Goal: Task Accomplishment & Management: Complete application form

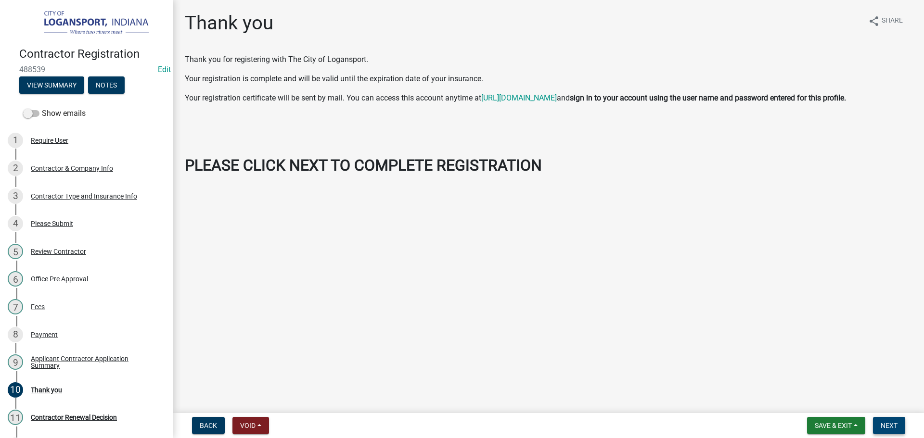
click at [889, 423] on span "Next" at bounding box center [889, 426] width 17 height 8
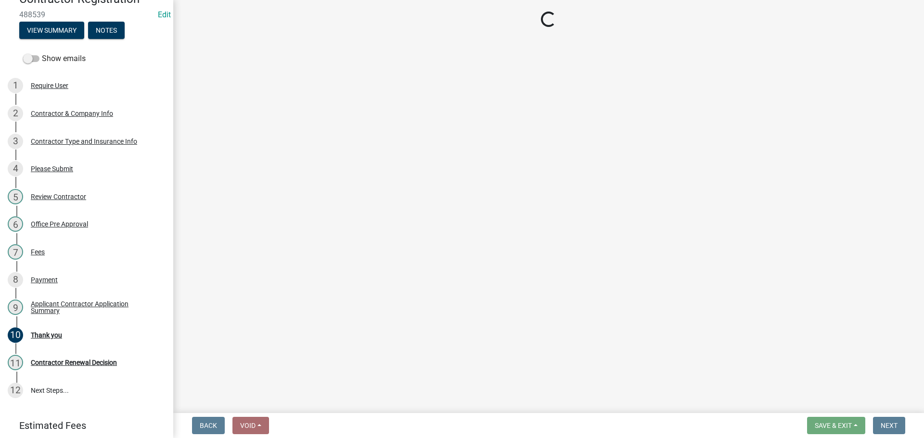
scroll to position [109, 0]
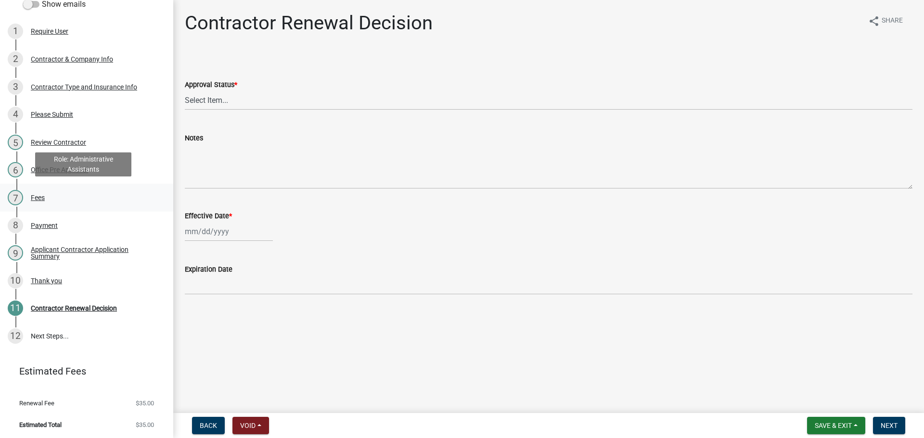
click at [41, 196] on div "Fees" at bounding box center [38, 197] width 14 height 7
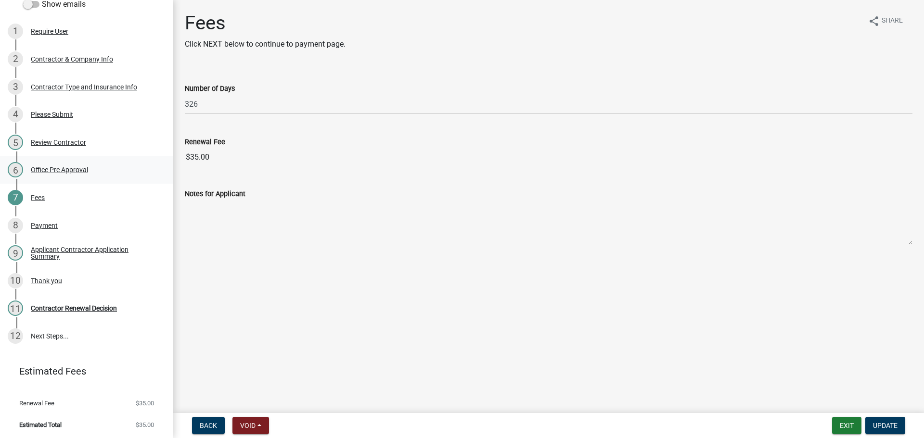
click at [48, 171] on div "Office Pre Approval" at bounding box center [59, 170] width 57 height 7
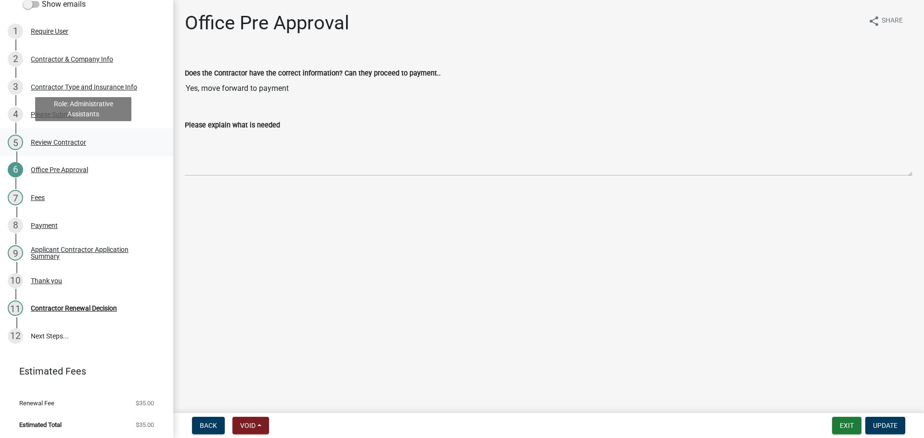
click at [58, 143] on div "Review Contractor" at bounding box center [58, 142] width 55 height 7
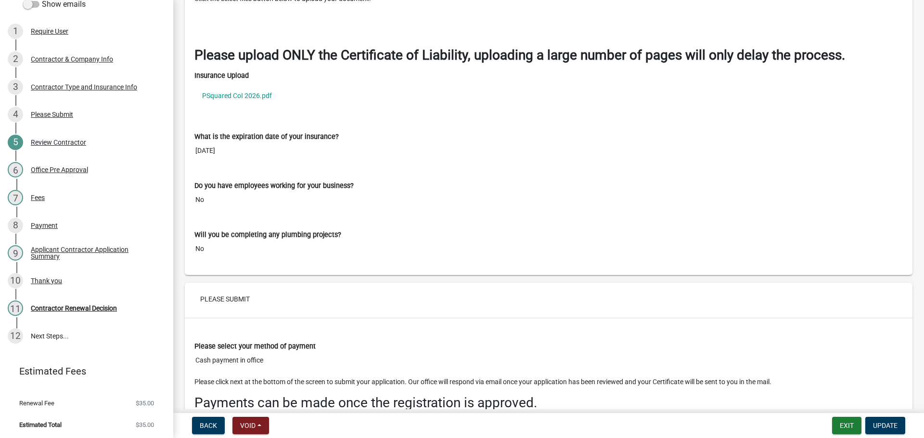
scroll to position [1424, 0]
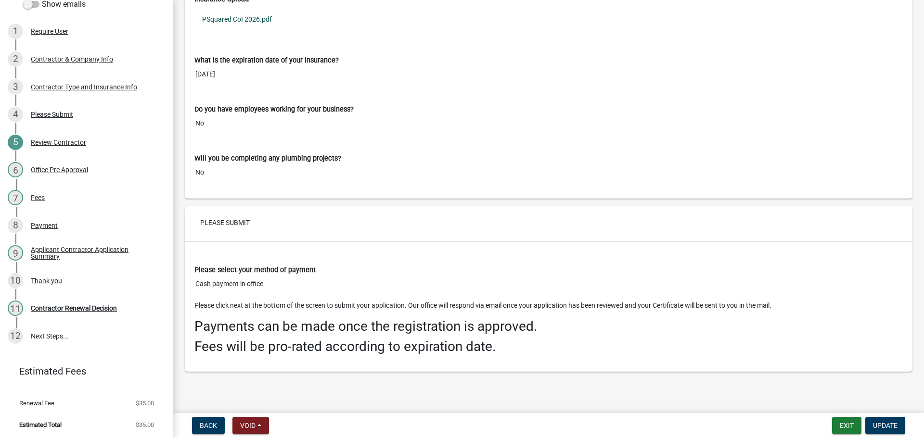
click at [229, 20] on link "PSquared CoI 2026.pdf" at bounding box center [548, 19] width 708 height 22
click at [56, 314] on div "11 Contractor Renewal Decision" at bounding box center [83, 308] width 150 height 15
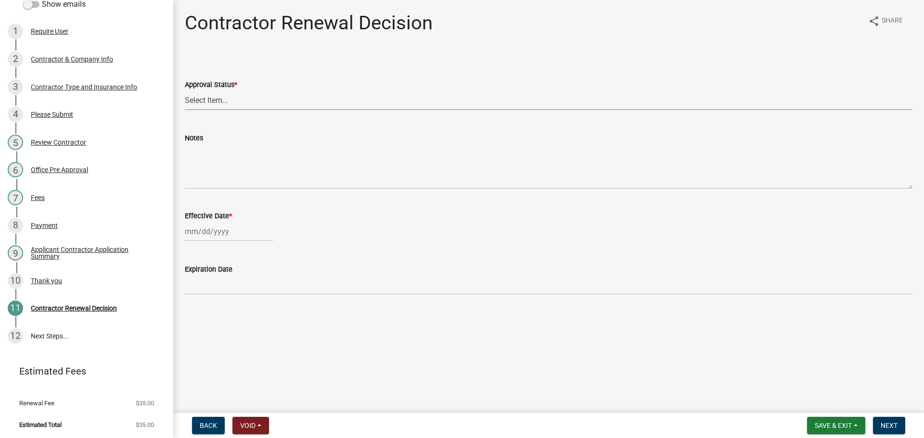
click at [202, 104] on select "Select Item... Approved Denied" at bounding box center [549, 100] width 728 height 20
click at [185, 90] on select "Select Item... Approved Denied" at bounding box center [549, 100] width 728 height 20
select select "30db8998-795d-4bbe-8e49-f1ade8865815"
click at [205, 237] on div at bounding box center [229, 232] width 88 height 20
select select "10"
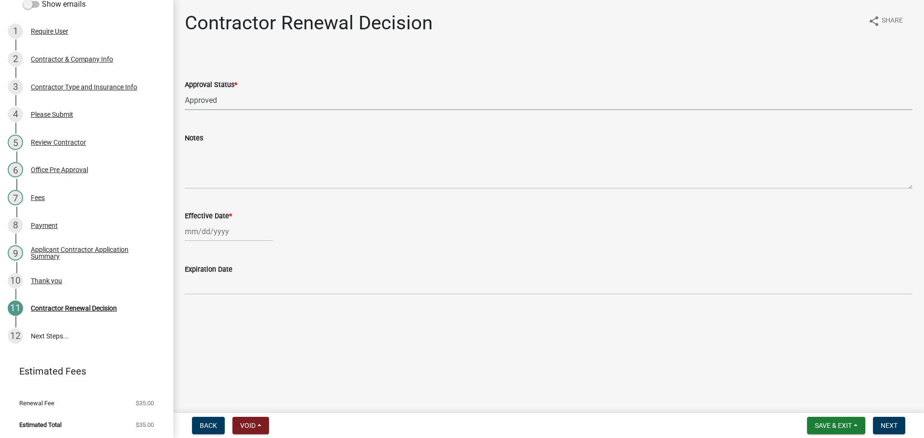
select select "2025"
click at [213, 297] on div "7" at bounding box center [209, 298] width 15 height 15
type input "10/07/2025"
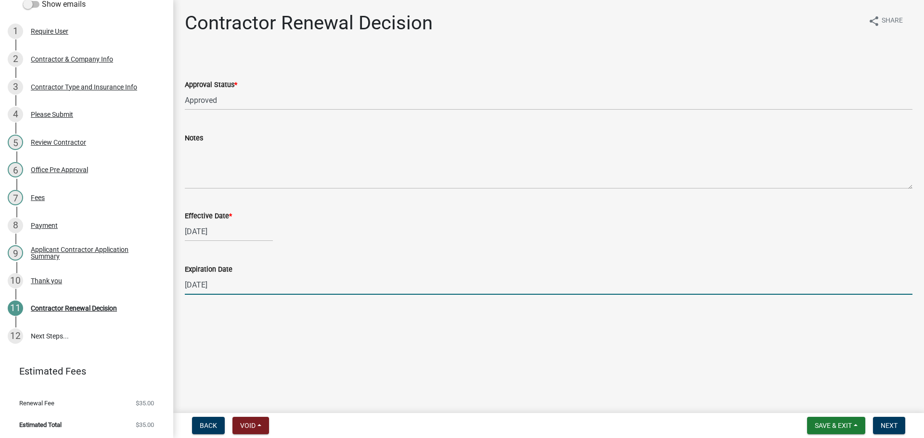
click at [211, 292] on input "12/31/2025" at bounding box center [549, 285] width 728 height 20
type input "08/28/2026"
click at [886, 430] on span "Next" at bounding box center [889, 426] width 17 height 8
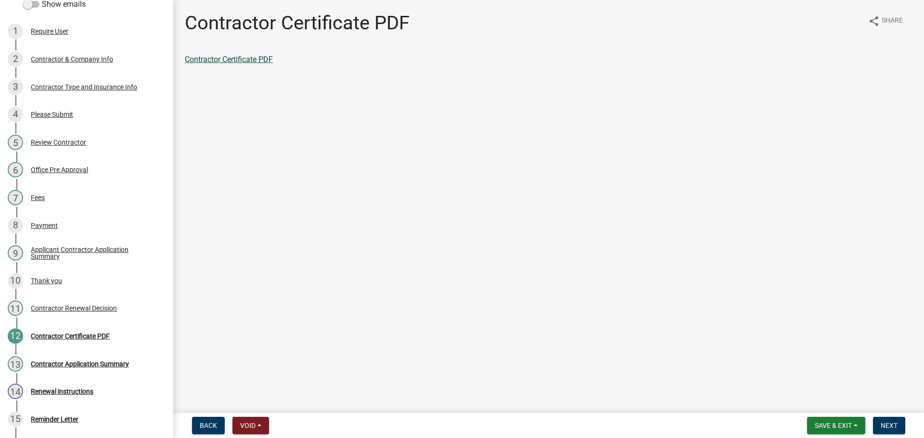
click at [202, 60] on link "Contractor Certificate PDF" at bounding box center [229, 59] width 88 height 9
click at [888, 426] on span "Next" at bounding box center [889, 426] width 17 height 8
click at [261, 60] on link "Contractor Application Summary" at bounding box center [240, 59] width 111 height 9
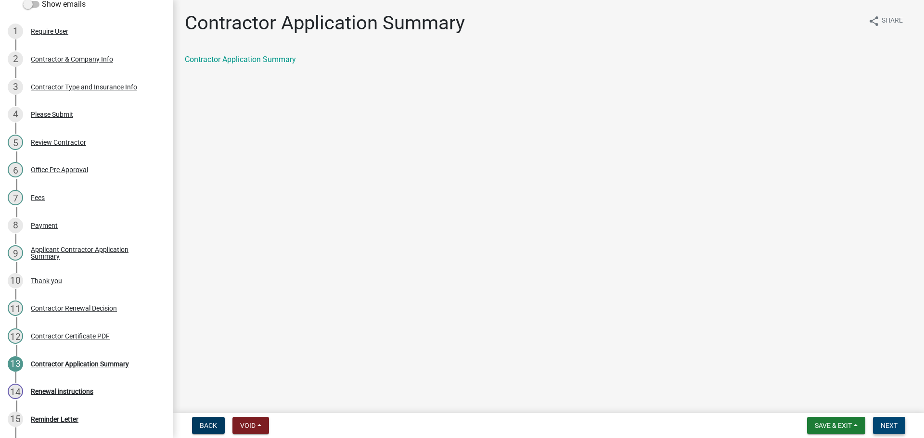
click at [892, 420] on button "Next" at bounding box center [889, 425] width 32 height 17
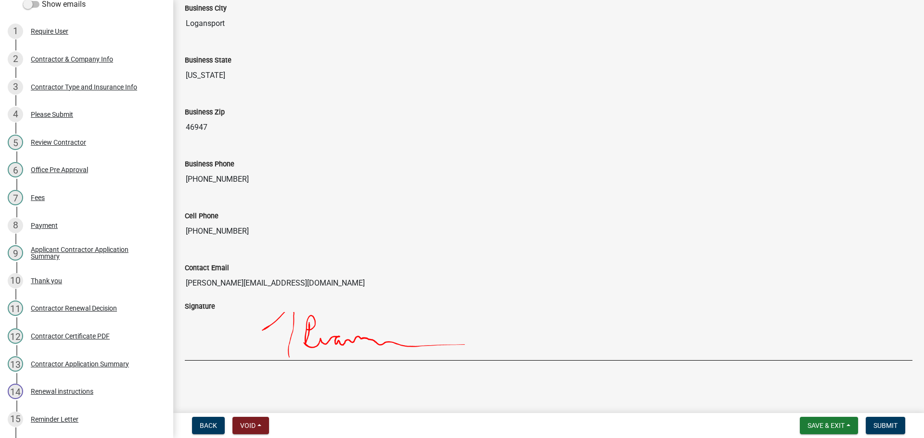
scroll to position [795, 0]
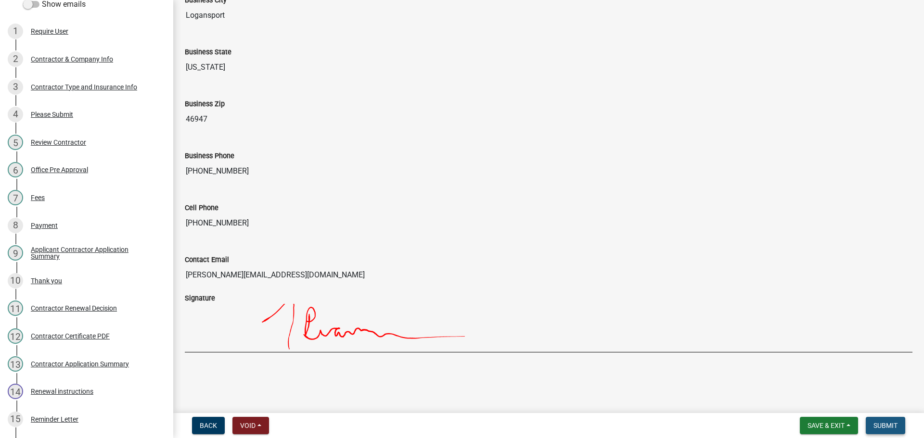
click at [890, 421] on button "Submit" at bounding box center [885, 425] width 39 height 17
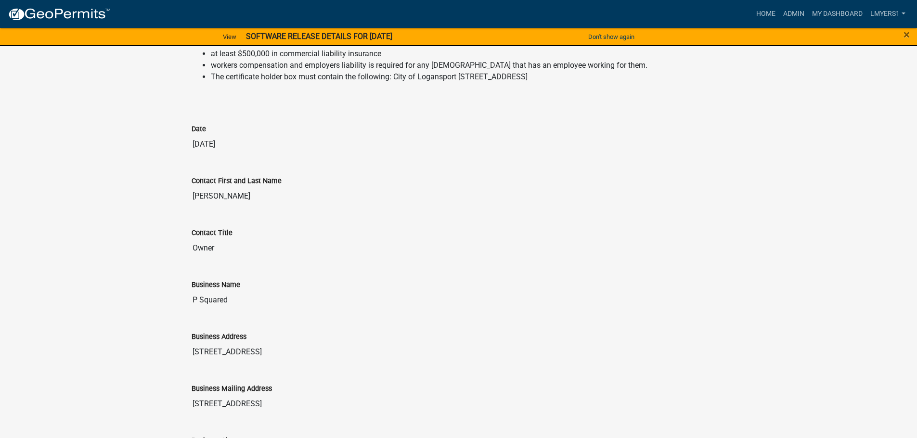
scroll to position [981, 0]
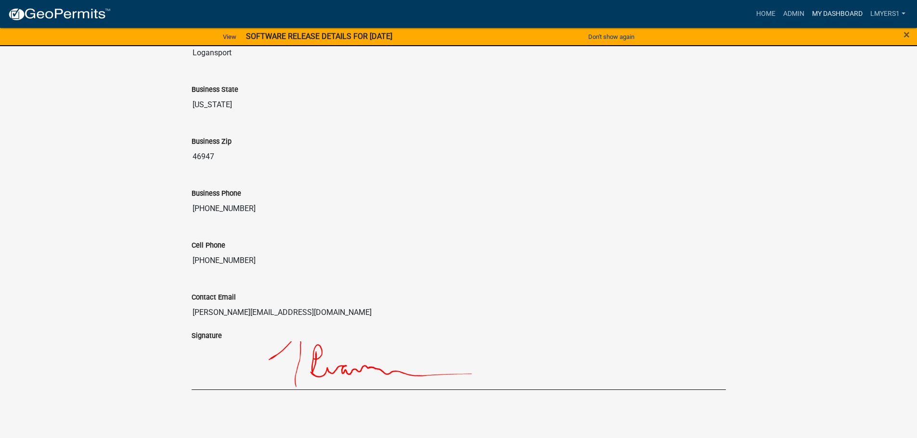
click at [830, 16] on link "My Dashboard" at bounding box center [837, 14] width 58 height 18
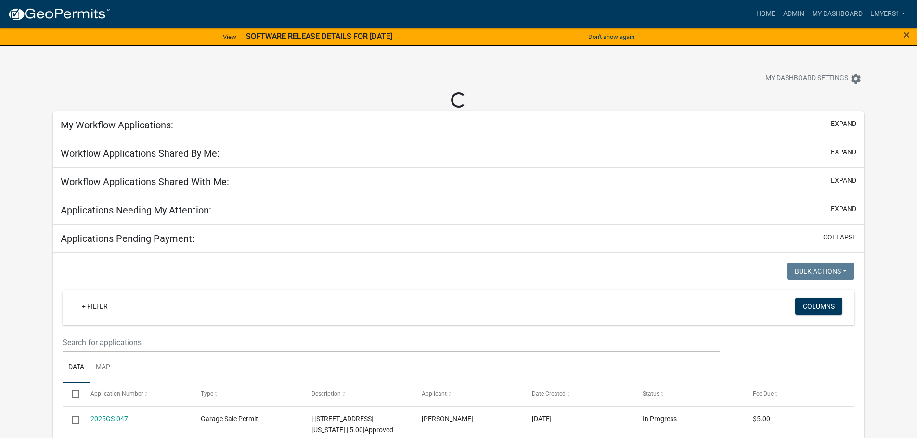
select select "2: 50"
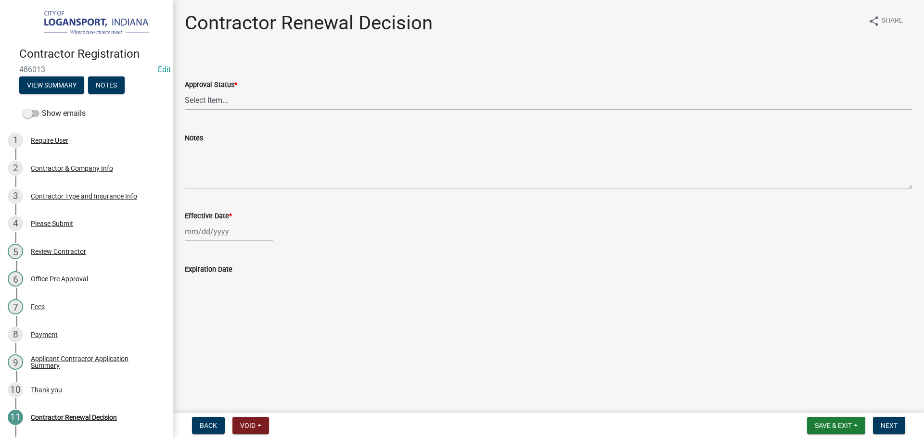
click at [244, 97] on select "Select Item... Approved Denied" at bounding box center [549, 100] width 728 height 20
click at [185, 90] on select "Select Item... Approved Denied" at bounding box center [549, 100] width 728 height 20
select select "30db8998-795d-4bbe-8e49-f1ade8865815"
select select "10"
select select "2025"
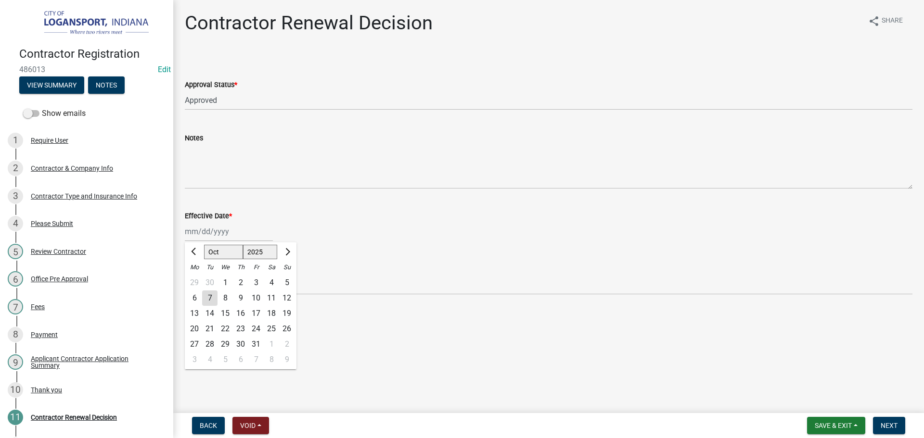
click at [202, 233] on div "Jan Feb Mar Apr May Jun Jul Aug Sep Oct Nov Dec 1525 1526 1527 1528 1529 1530 1…" at bounding box center [229, 232] width 88 height 20
click at [211, 300] on div "7" at bounding box center [209, 298] width 15 height 15
type input "10/07/2025"
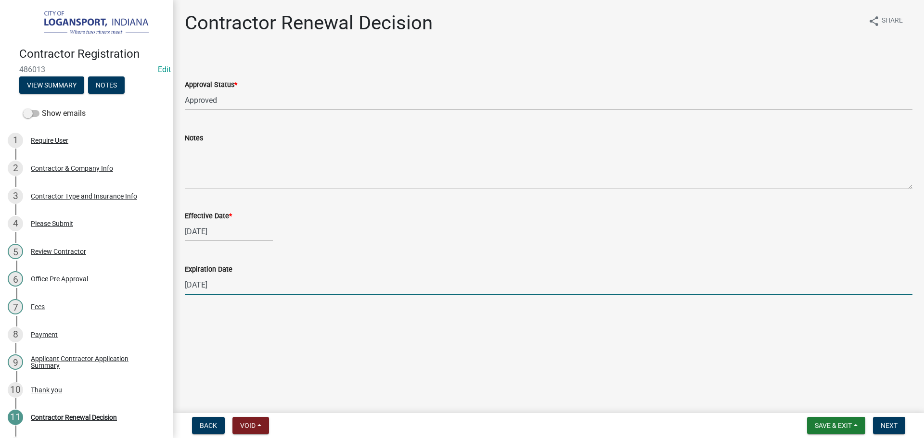
click at [212, 286] on input "12/31/2025" at bounding box center [549, 285] width 728 height 20
type input "08/28/2026"
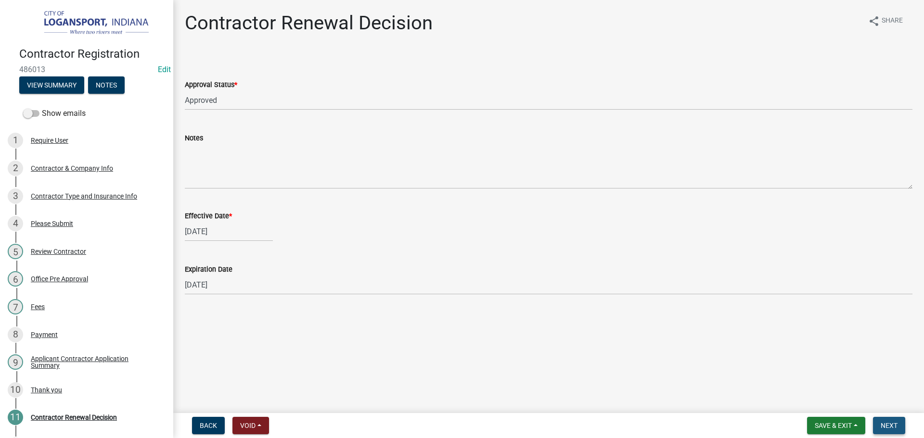
click at [896, 425] on span "Next" at bounding box center [889, 426] width 17 height 8
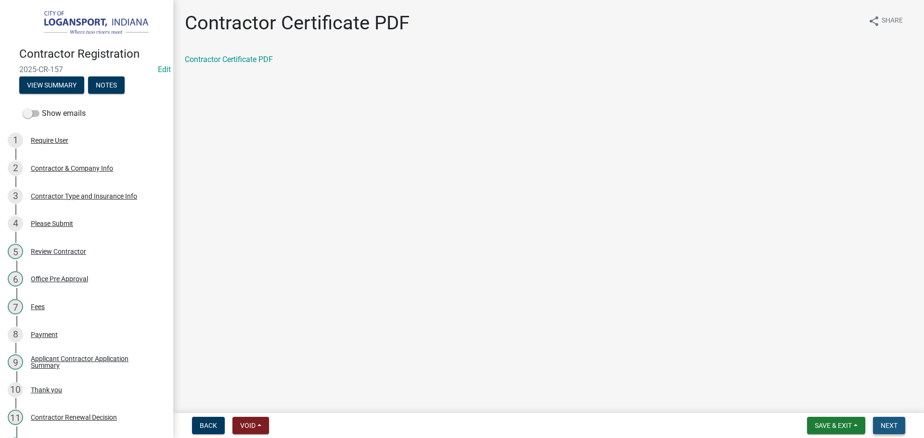
click at [888, 426] on span "Next" at bounding box center [889, 426] width 17 height 8
click at [274, 62] on link "Contractor Application Summary" at bounding box center [240, 59] width 111 height 9
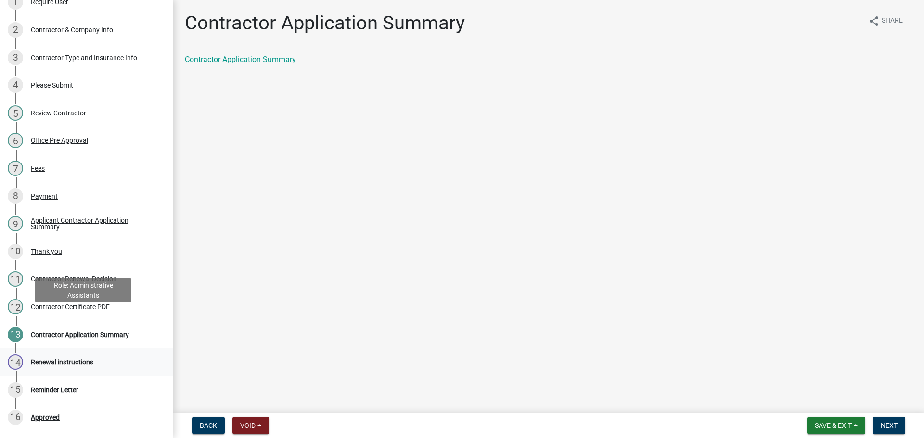
scroll to position [144, 0]
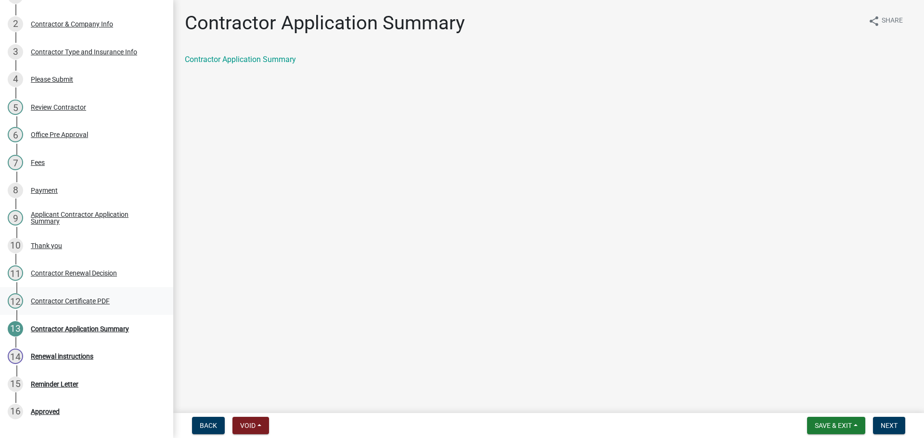
click at [62, 301] on div "Contractor Certificate PDF" at bounding box center [70, 301] width 79 height 7
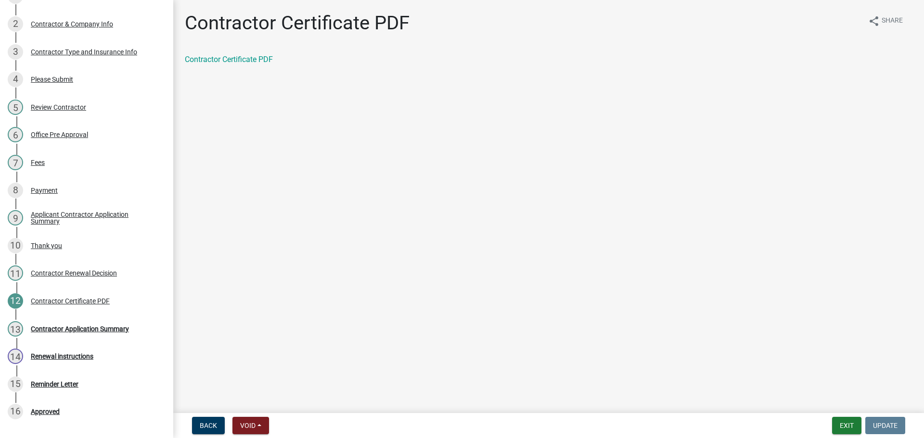
click at [244, 64] on div "Contractor Certificate PDF" at bounding box center [549, 60] width 728 height 12
click at [244, 61] on link "Contractor Certificate PDF" at bounding box center [229, 59] width 88 height 9
click at [95, 326] on div "Contractor Application Summary" at bounding box center [80, 329] width 98 height 7
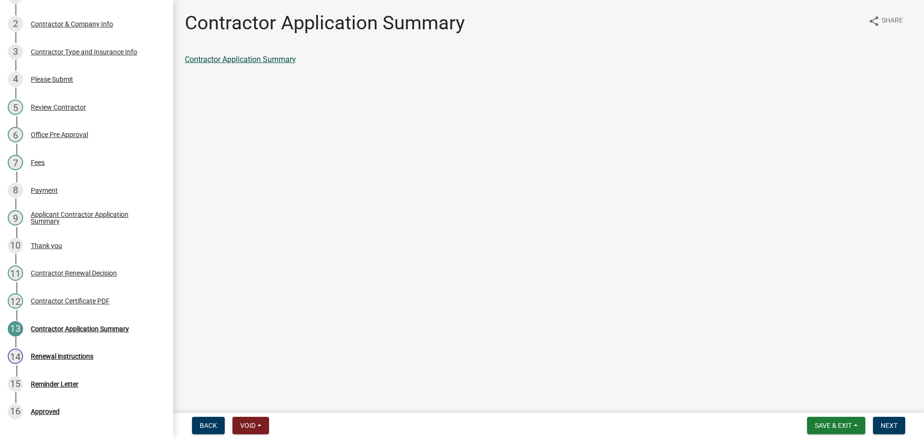
click at [269, 62] on link "Contractor Application Summary" at bounding box center [240, 59] width 111 height 9
click at [886, 423] on span "Next" at bounding box center [889, 426] width 17 height 8
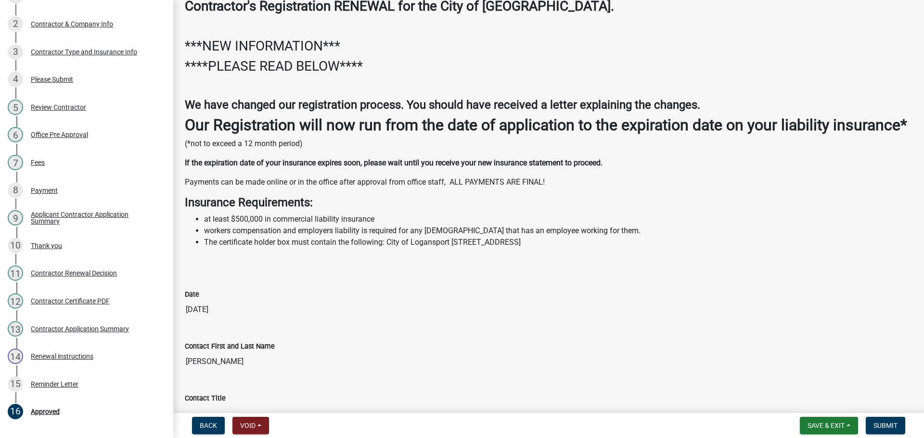
scroll to position [698, 0]
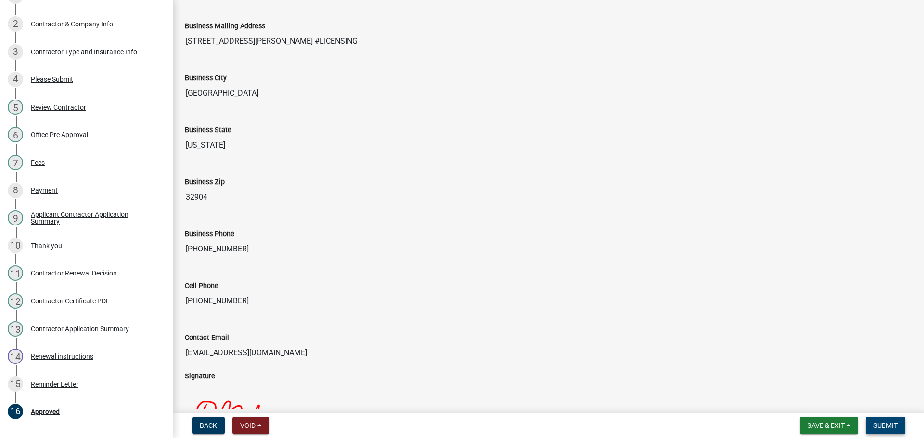
click at [889, 427] on span "Submit" at bounding box center [885, 426] width 24 height 8
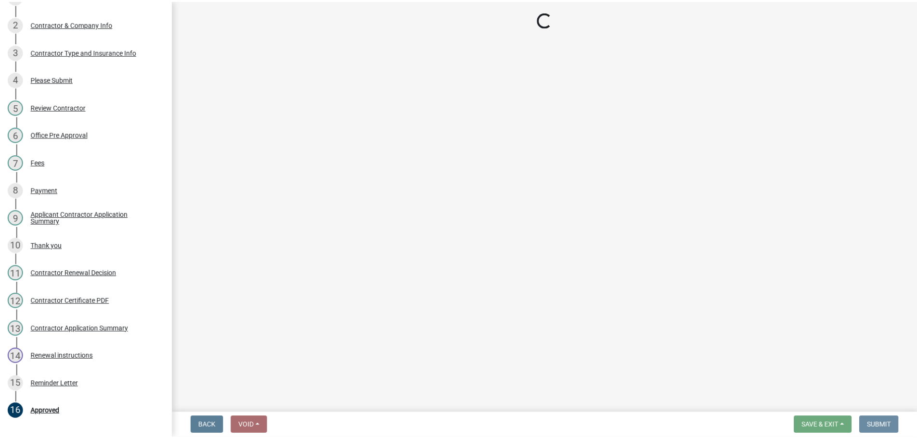
scroll to position [0, 0]
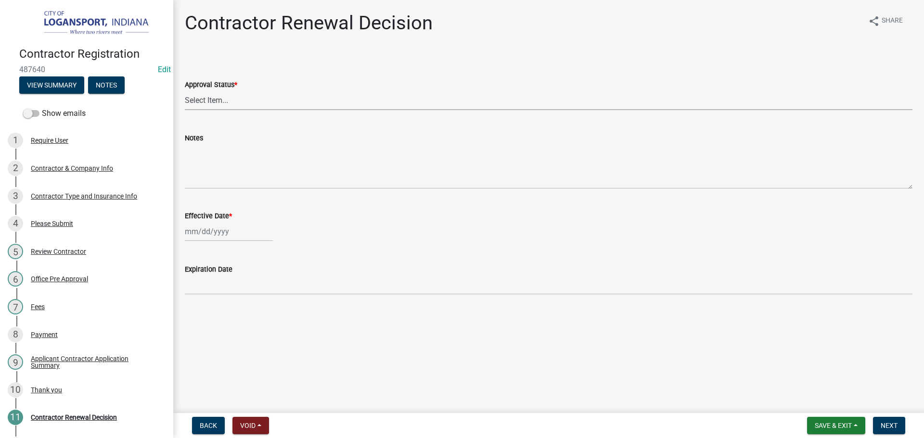
click at [251, 105] on select "Select Item... Approved Denied" at bounding box center [549, 100] width 728 height 20
click at [185, 90] on select "Select Item... Approved Denied" at bounding box center [549, 100] width 728 height 20
select select "30db8998-795d-4bbe-8e49-f1ade8865815"
click at [219, 235] on div at bounding box center [229, 232] width 88 height 20
select select "10"
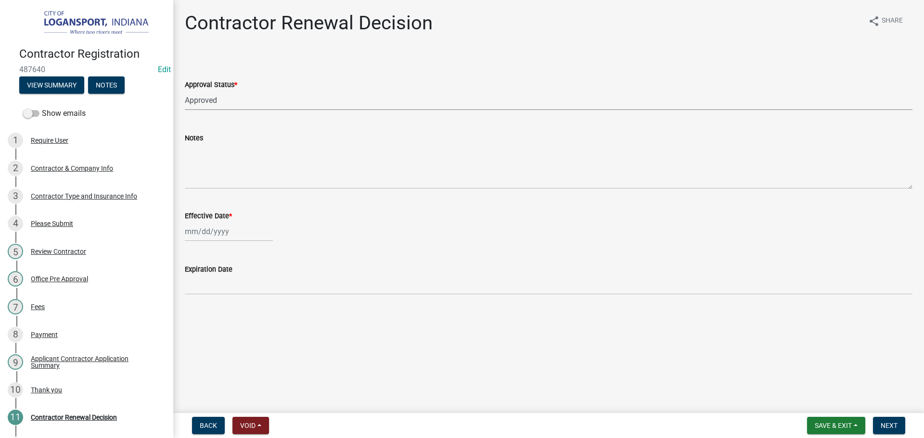
select select "2025"
click at [209, 299] on div "7" at bounding box center [209, 298] width 15 height 15
type input "10/07/2025"
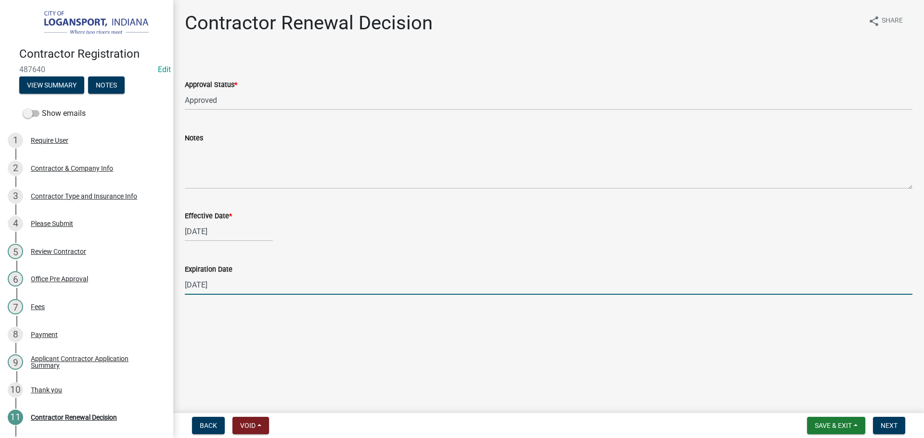
click at [215, 283] on input "12/31/2025" at bounding box center [549, 285] width 728 height 20
click at [216, 283] on input "12/31/2025" at bounding box center [549, 285] width 728 height 20
click at [217, 283] on input "12/31/2025" at bounding box center [549, 285] width 728 height 20
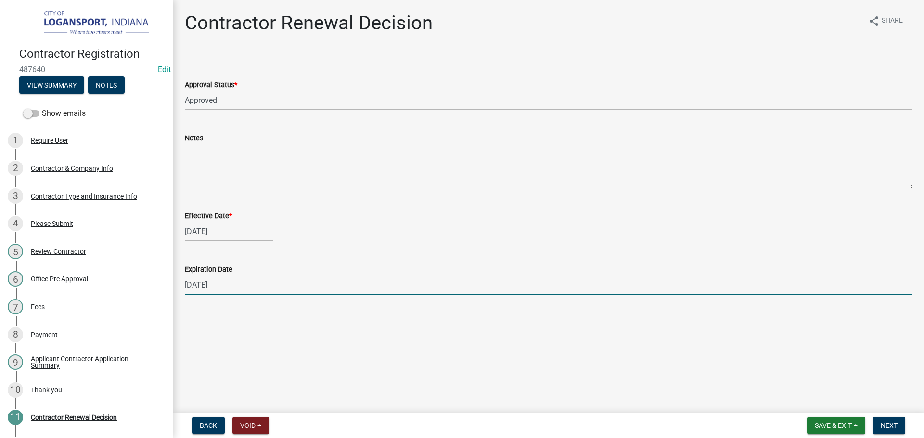
type input "09/07/2026"
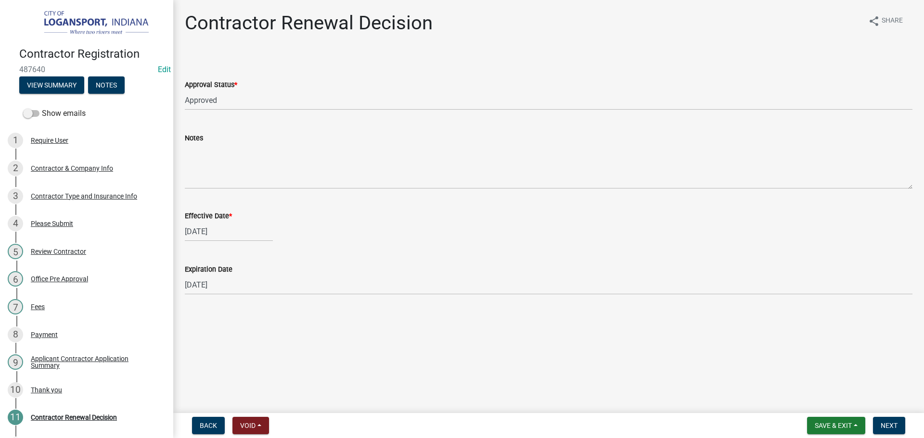
click at [899, 416] on nav "Back Void Withdraw Lock Expire Void Save & Exit Save Save & Exit Next" at bounding box center [548, 425] width 751 height 25
click at [893, 426] on span "Next" at bounding box center [889, 426] width 17 height 8
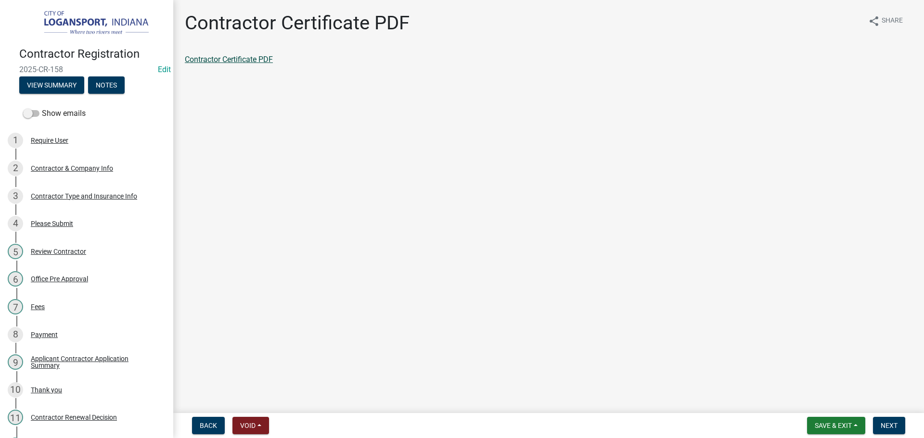
click at [251, 58] on link "Contractor Certificate PDF" at bounding box center [229, 59] width 88 height 9
click at [892, 424] on span "Next" at bounding box center [889, 426] width 17 height 8
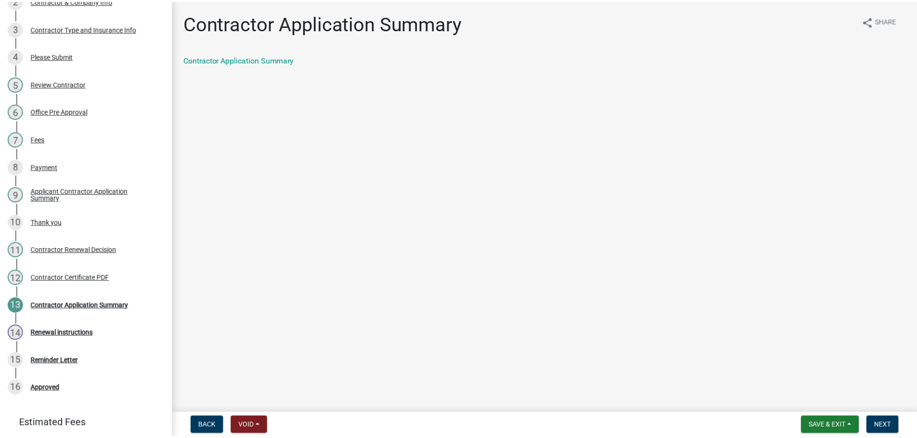
scroll to position [169, 0]
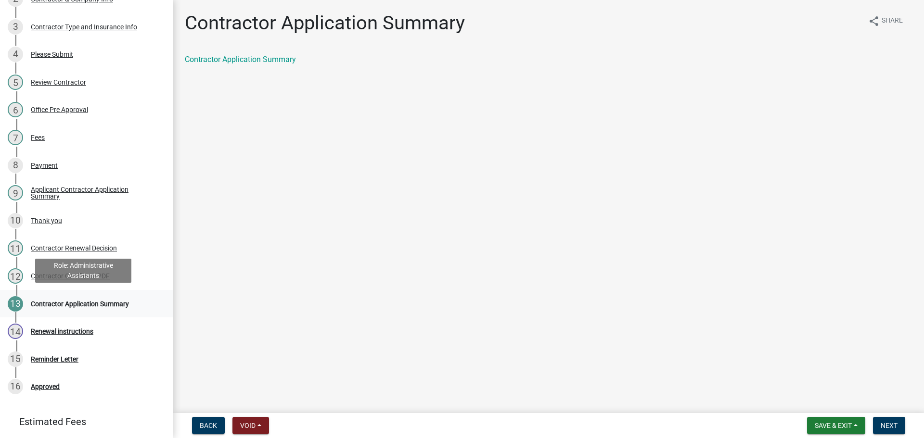
click at [112, 306] on div "Contractor Application Summary" at bounding box center [80, 304] width 98 height 7
click at [250, 60] on link "Contractor Application Summary" at bounding box center [240, 59] width 111 height 9
click at [890, 427] on span "Next" at bounding box center [889, 426] width 17 height 8
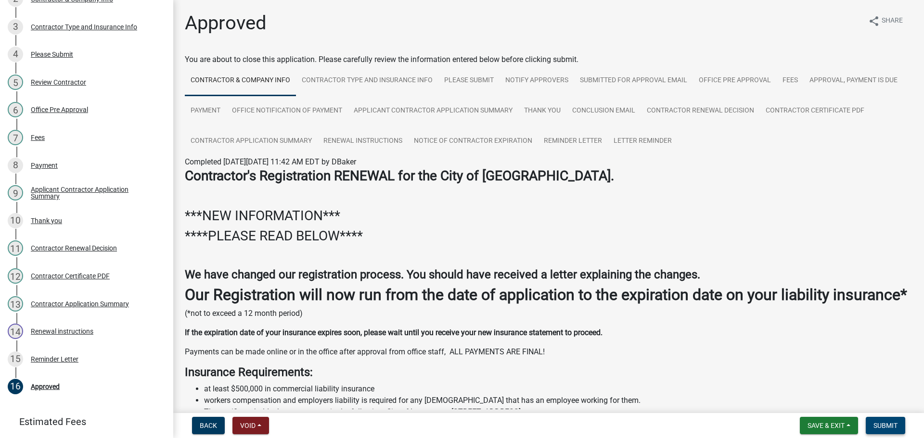
click at [888, 427] on span "Submit" at bounding box center [885, 426] width 24 height 8
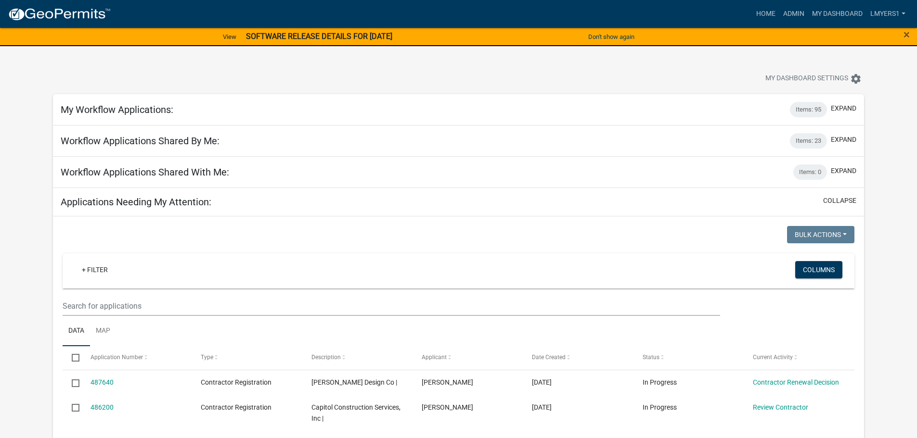
select select "2: 50"
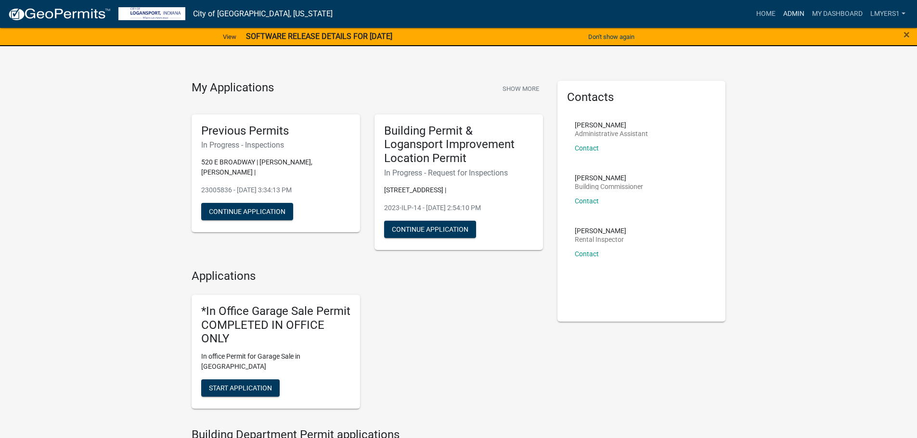
click at [797, 12] on link "Admin" at bounding box center [793, 14] width 29 height 18
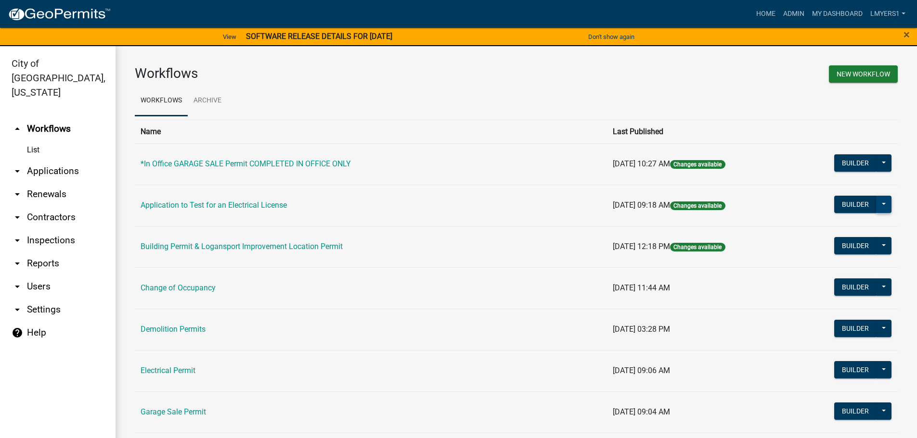
click at [877, 205] on button at bounding box center [883, 204] width 15 height 17
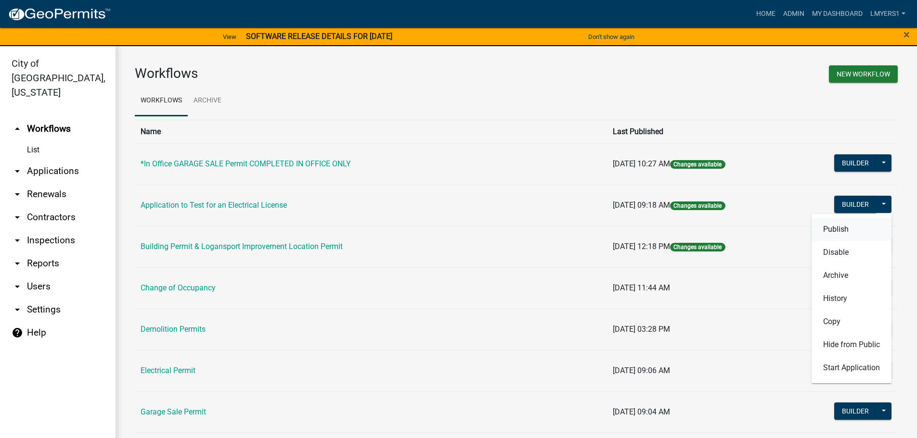
click at [868, 231] on button "Publish" at bounding box center [851, 229] width 80 height 23
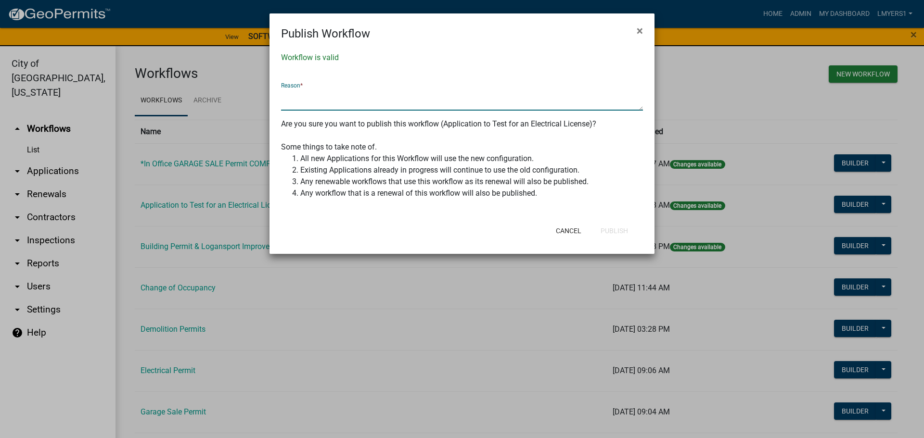
click at [341, 99] on textarea at bounding box center [462, 100] width 362 height 22
type textarea "update"
click at [606, 229] on button "Publish" at bounding box center [614, 230] width 43 height 17
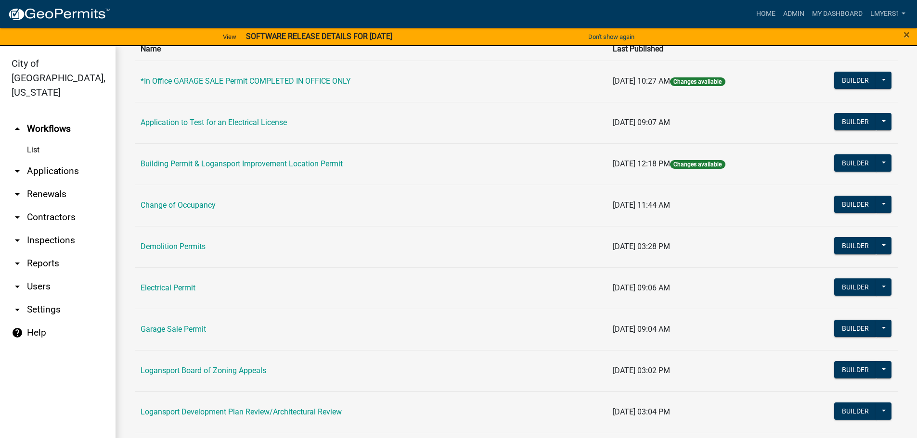
scroll to position [96, 0]
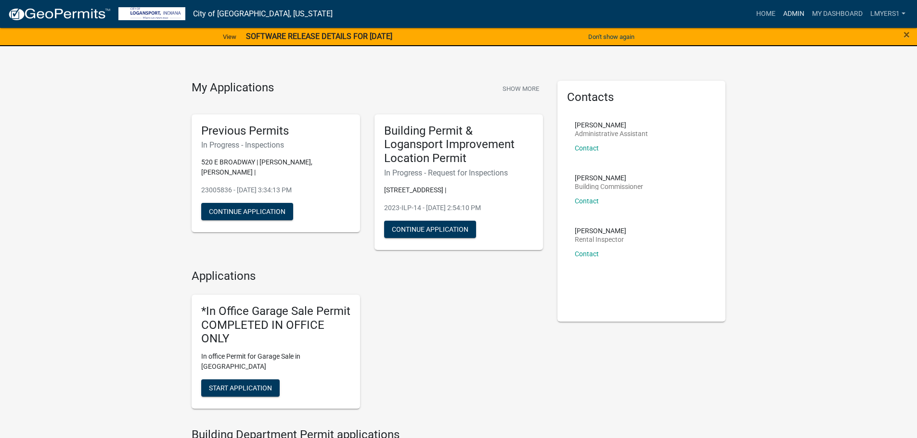
click at [791, 5] on link "Admin" at bounding box center [793, 14] width 29 height 18
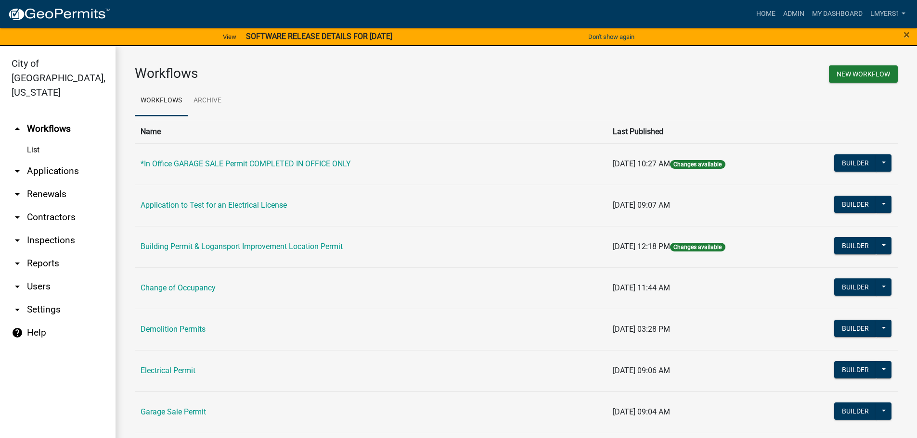
click at [54, 206] on link "arrow_drop_down Contractors" at bounding box center [57, 217] width 115 height 23
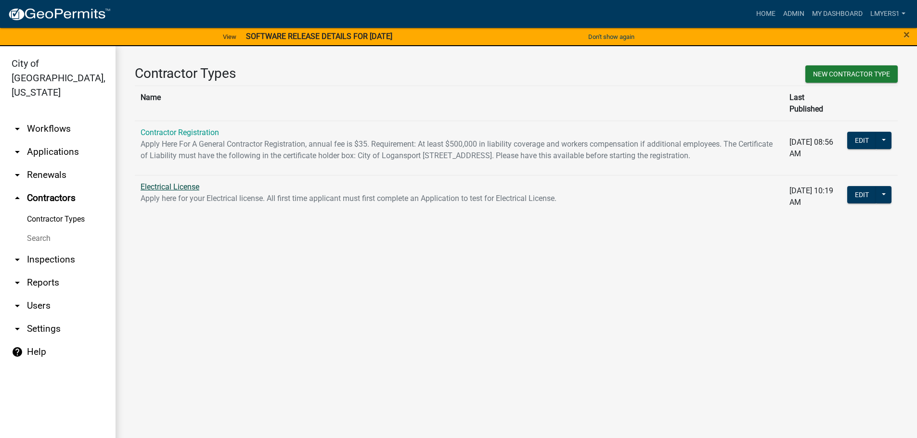
click at [159, 185] on link "Electrical License" at bounding box center [170, 186] width 59 height 9
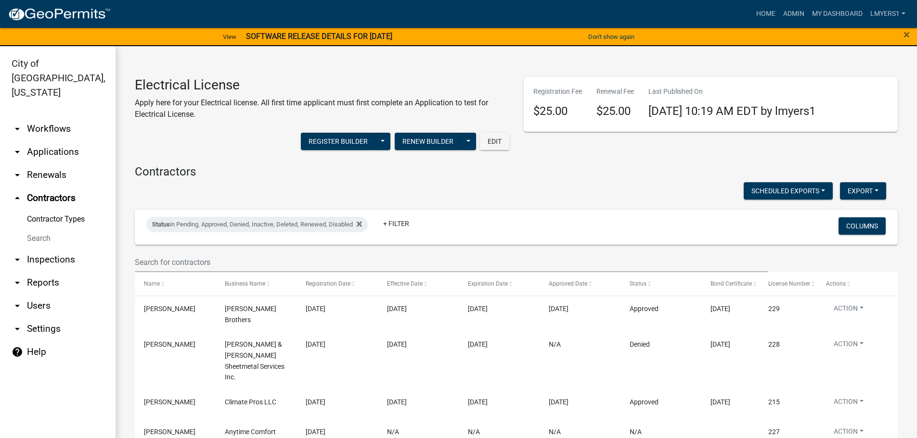
click at [263, 247] on wm-filter-builder "Status in Pending, Approved, Denied, Inactive, Deleted, Renewed, Disabled + Fil…" at bounding box center [516, 241] width 763 height 63
click at [258, 263] on input "text" at bounding box center [451, 263] width 633 height 20
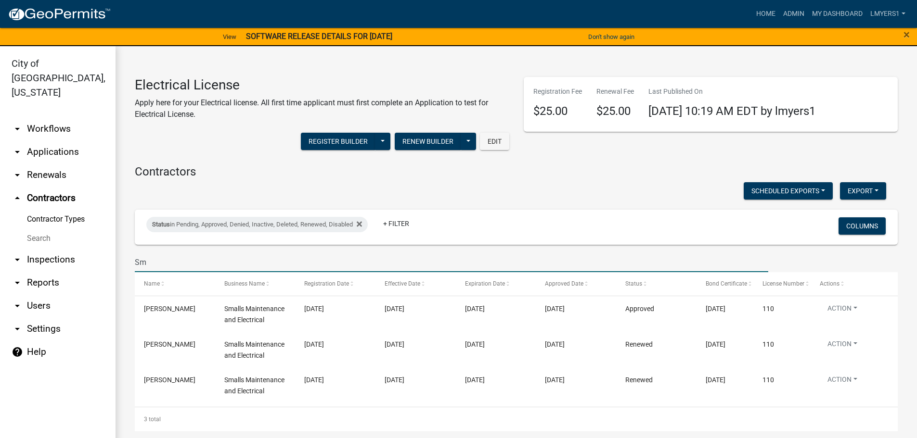
type input "S"
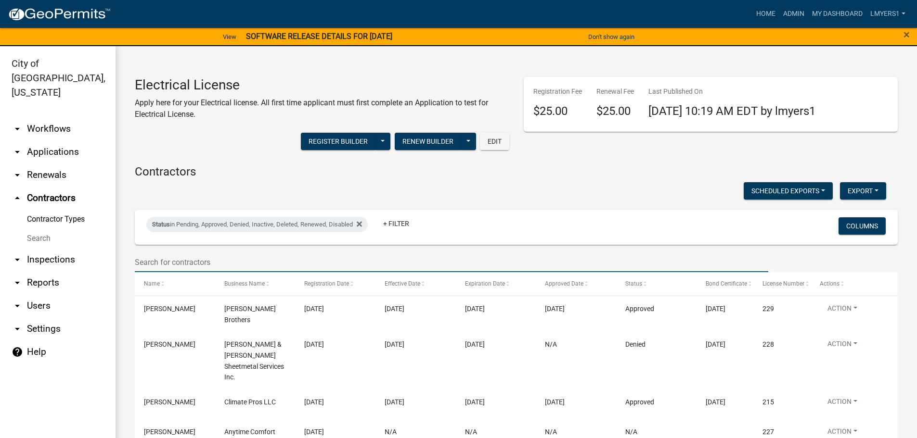
click at [247, 260] on input "text" at bounding box center [451, 263] width 633 height 20
click at [843, 229] on button "Columns" at bounding box center [861, 226] width 47 height 17
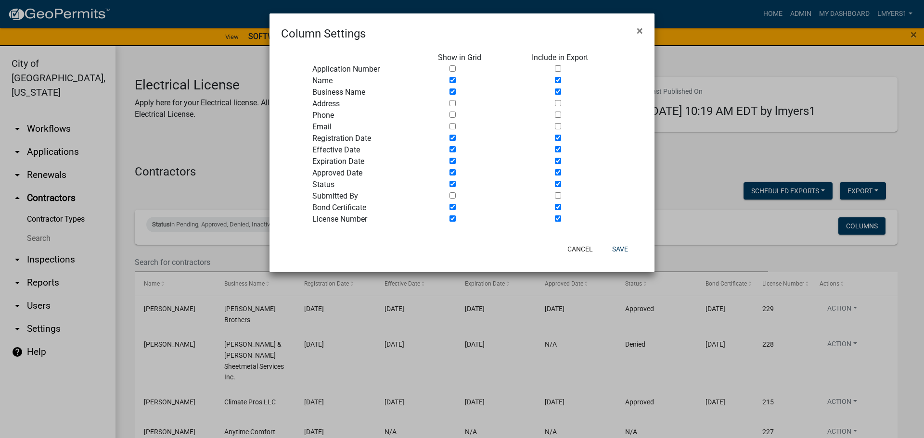
click at [452, 149] on input "checkbox" at bounding box center [452, 149] width 6 height 6
checkbox input "false"
click at [454, 114] on input "checkbox" at bounding box center [452, 115] width 6 height 6
checkbox input "true"
click at [623, 246] on button "Save" at bounding box center [619, 249] width 31 height 17
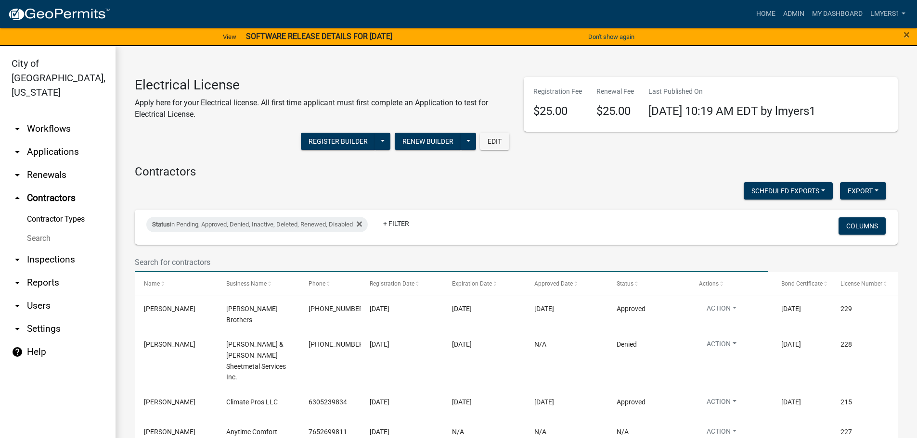
click at [419, 262] on input "text" at bounding box center [451, 263] width 633 height 20
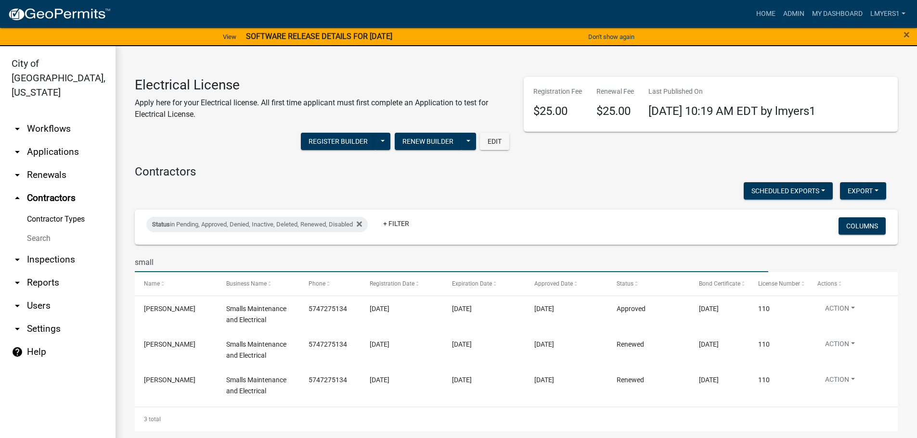
type input "small"
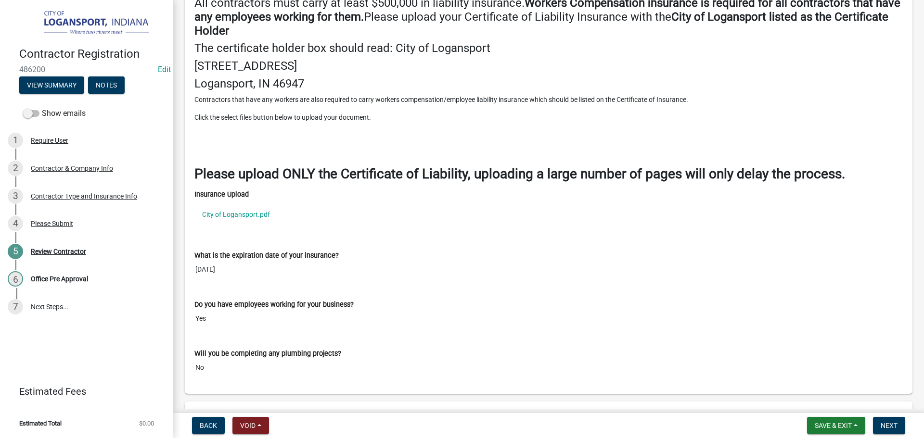
scroll to position [1251, 0]
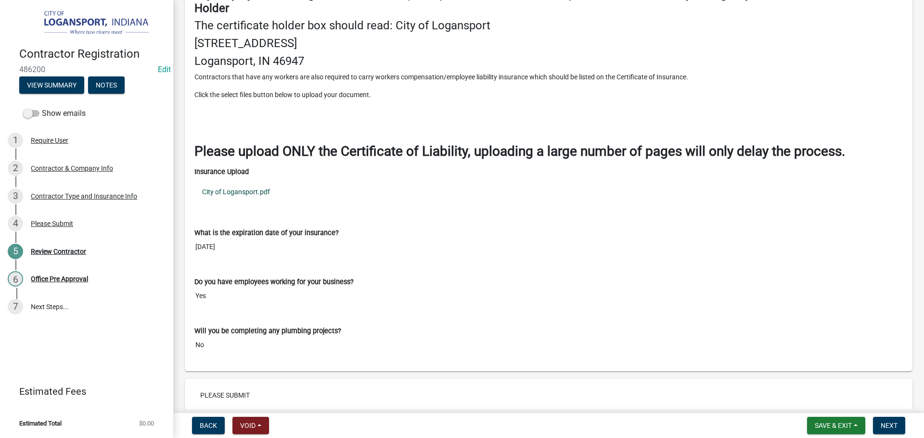
click at [246, 194] on link "City of Logansport.pdf" at bounding box center [548, 192] width 708 height 22
